Goal: Book appointment/travel/reservation

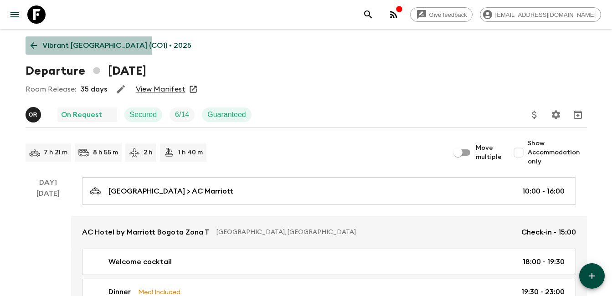
click at [36, 44] on icon at bounding box center [34, 46] width 10 height 10
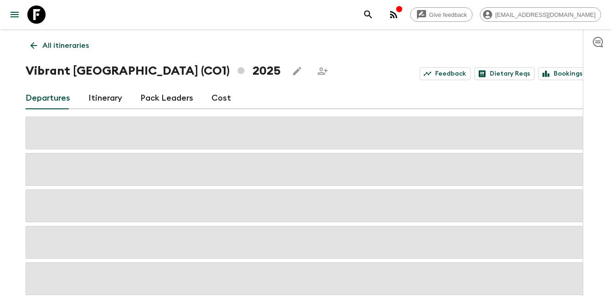
click at [36, 44] on icon at bounding box center [34, 46] width 10 height 10
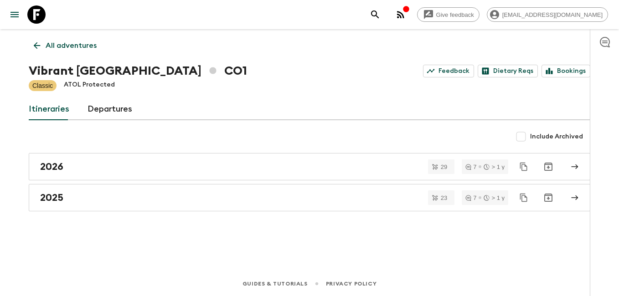
click at [36, 44] on icon at bounding box center [37, 46] width 10 height 10
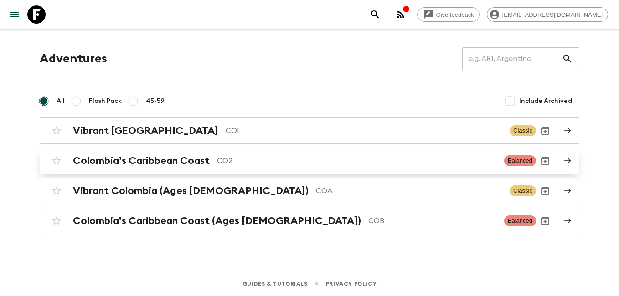
click at [149, 162] on h2 "Colombia’s Caribbean Coast" at bounding box center [141, 161] width 137 height 12
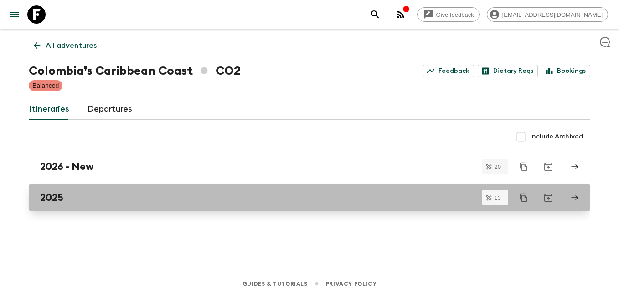
click at [83, 199] on div "2025" at bounding box center [300, 198] width 521 height 12
